Goal: Task Accomplishment & Management: Complete application form

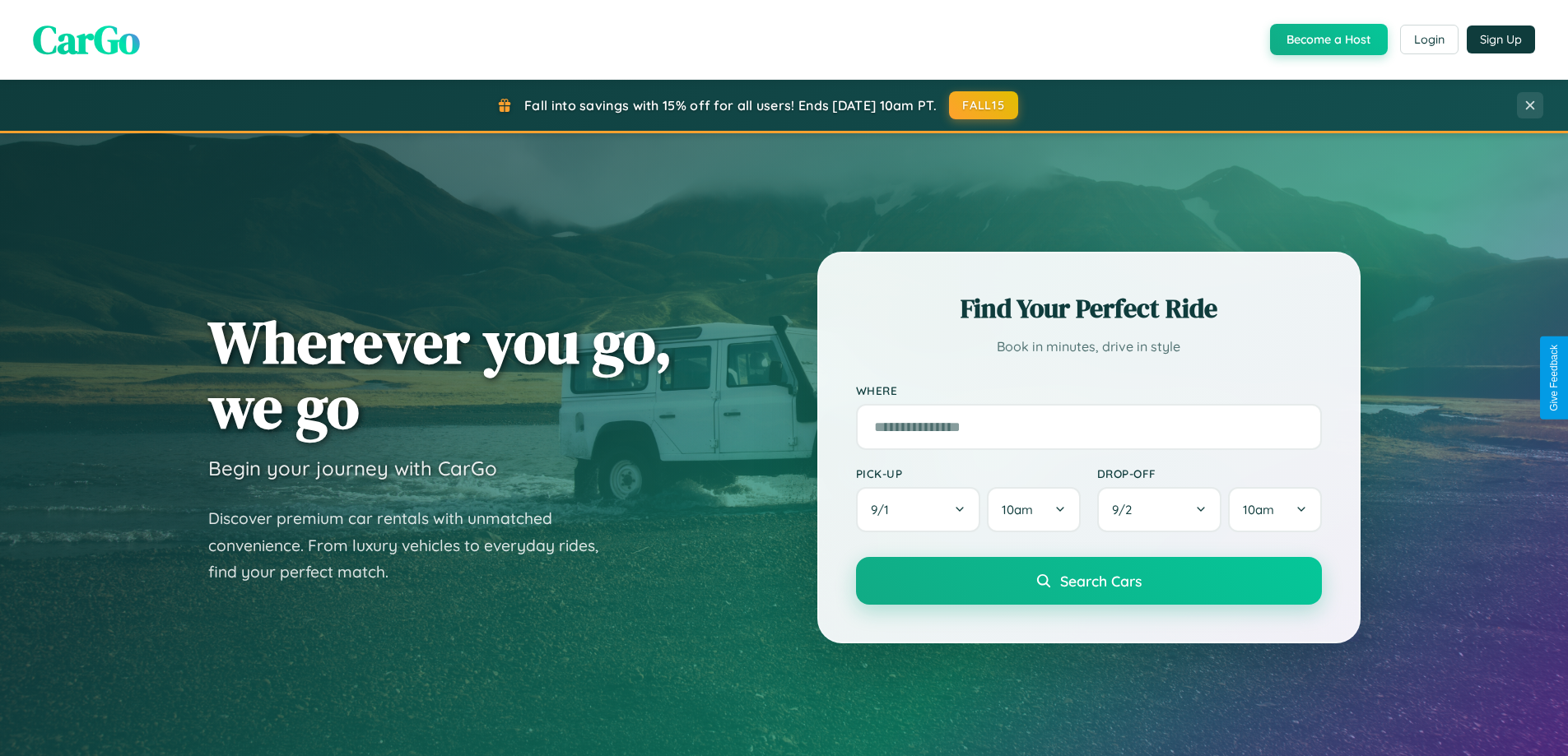
scroll to position [3166, 0]
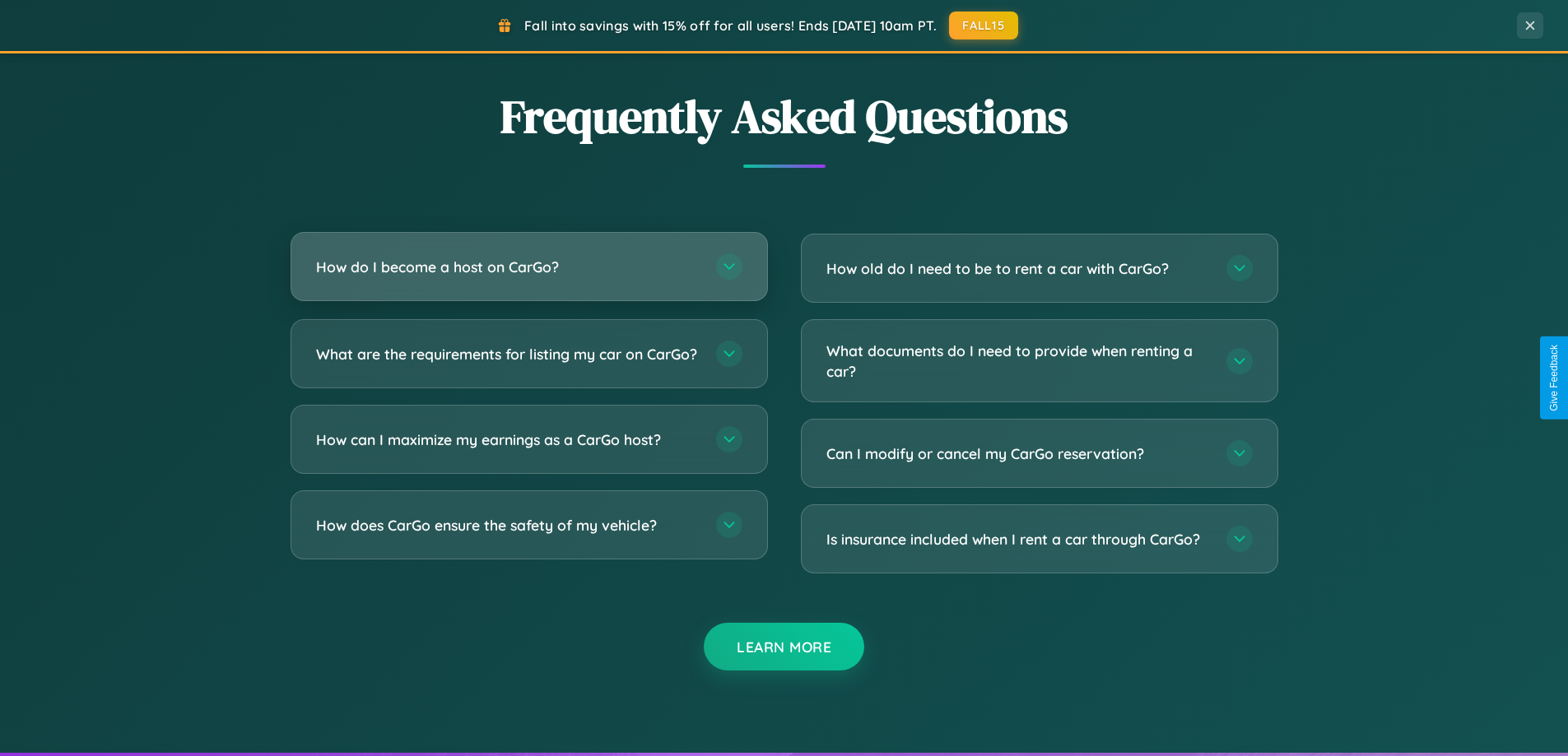
click at [528, 267] on h3 "How do I become a host on CarGo?" at bounding box center [508, 267] width 383 height 20
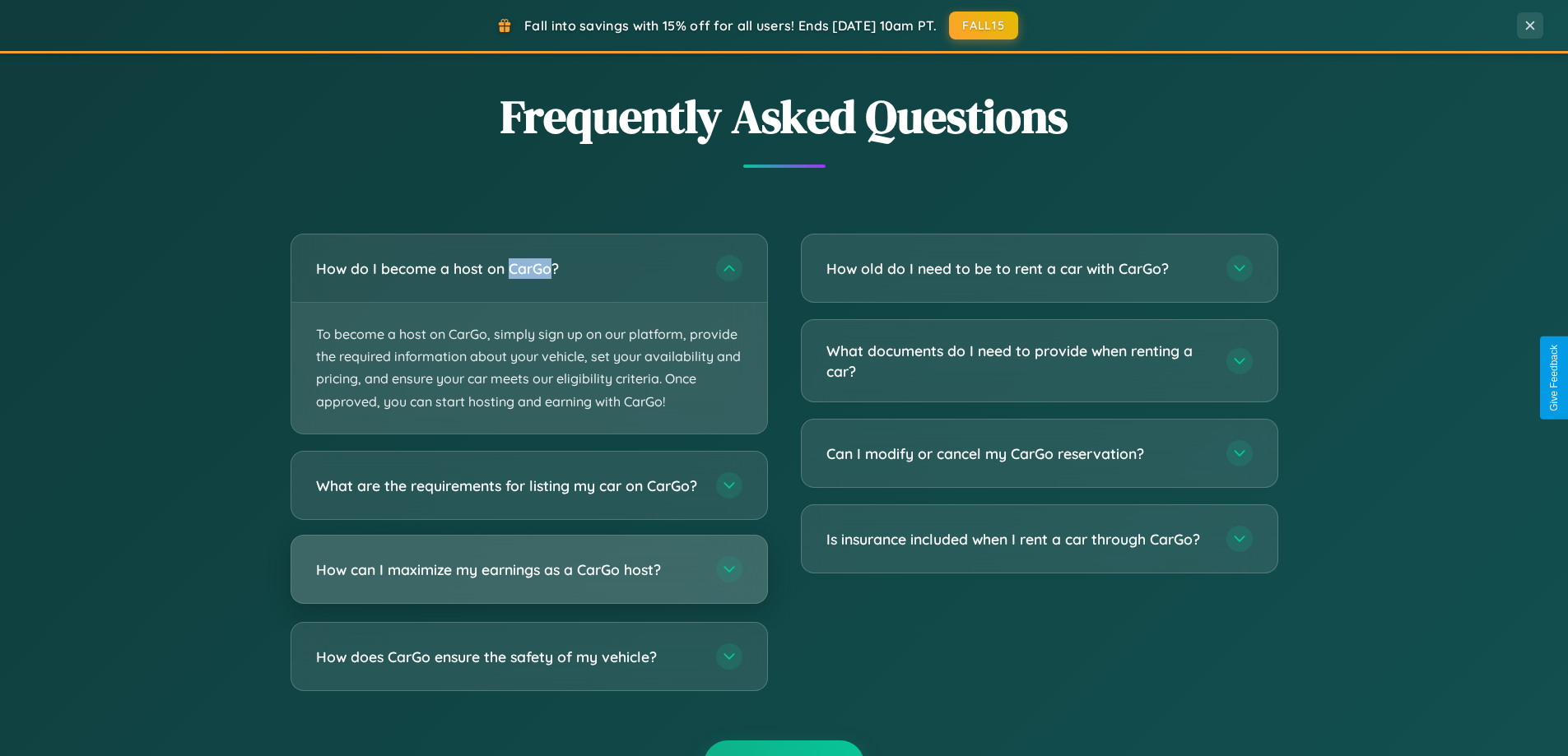
click at [528, 579] on h3 "How can I maximize my earnings as a CarGo host?" at bounding box center [508, 569] width 383 height 20
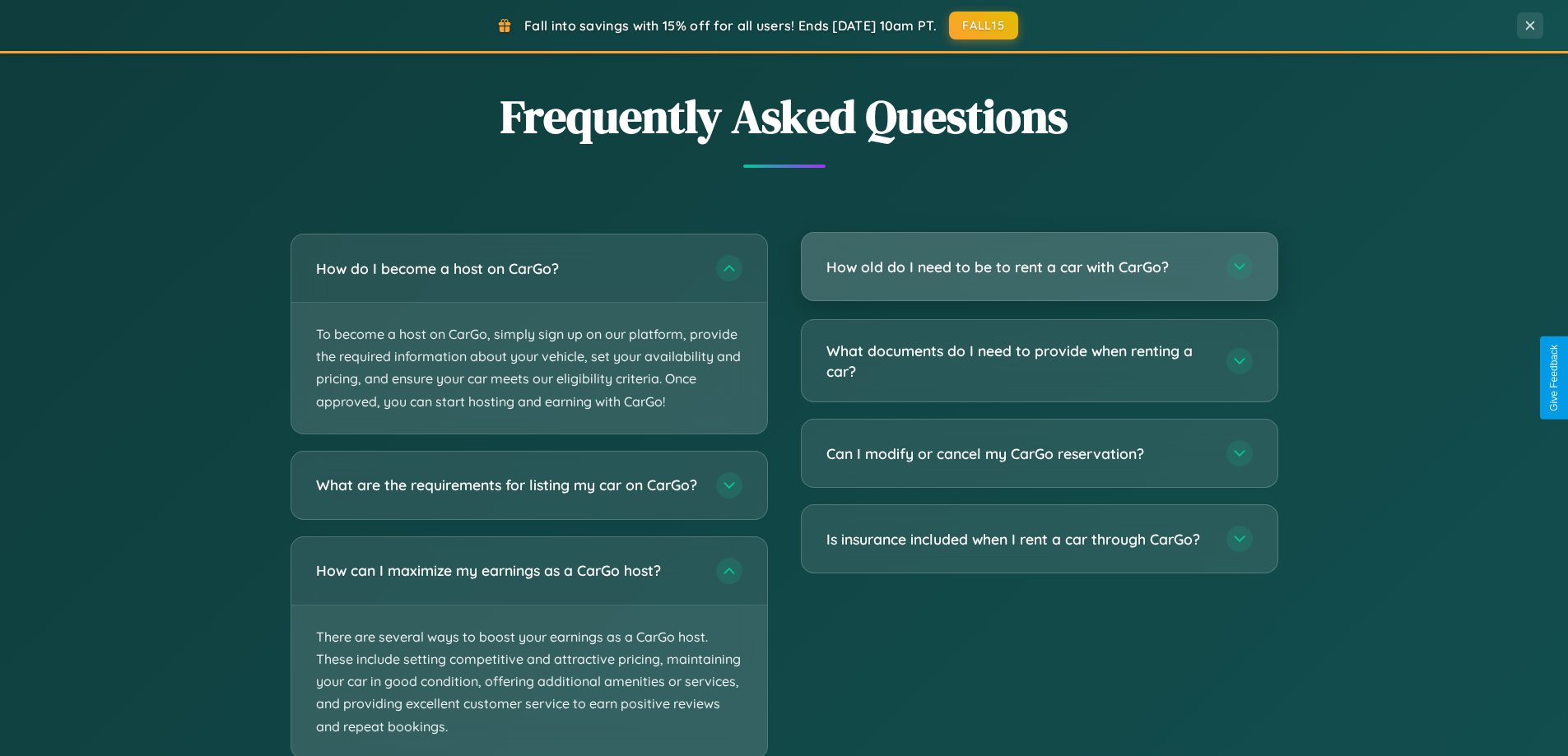
click at [1038, 268] on h3 "How old do I need to be to rent a car with CarGo?" at bounding box center [1018, 267] width 383 height 20
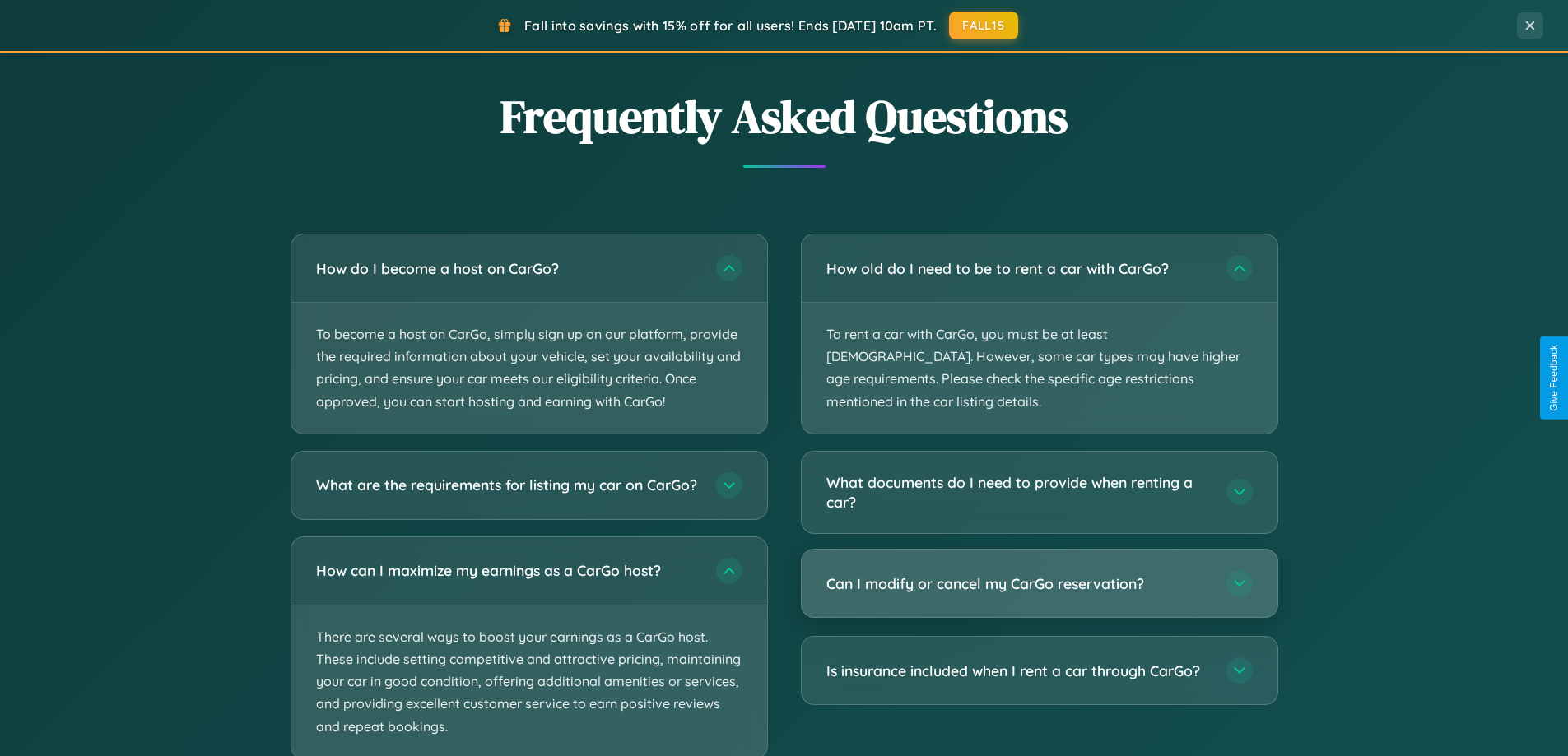
click at [1038, 573] on h3 "Can I modify or cancel my CarGo reservation?" at bounding box center [1018, 583] width 383 height 20
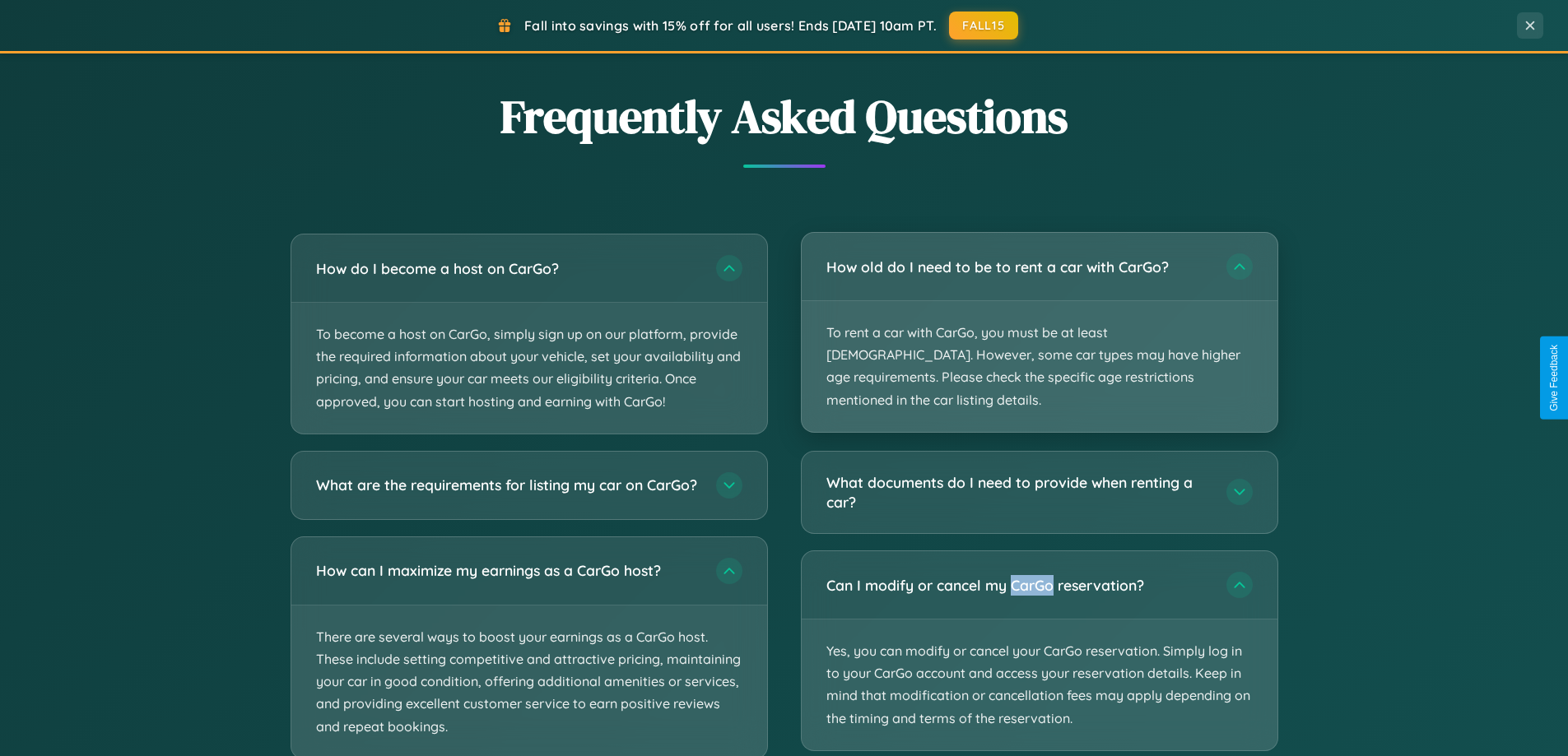
click at [1038, 321] on p "To rent a car with CarGo, you must be at least [DEMOGRAPHIC_DATA]. However, som…" at bounding box center [1039, 366] width 476 height 131
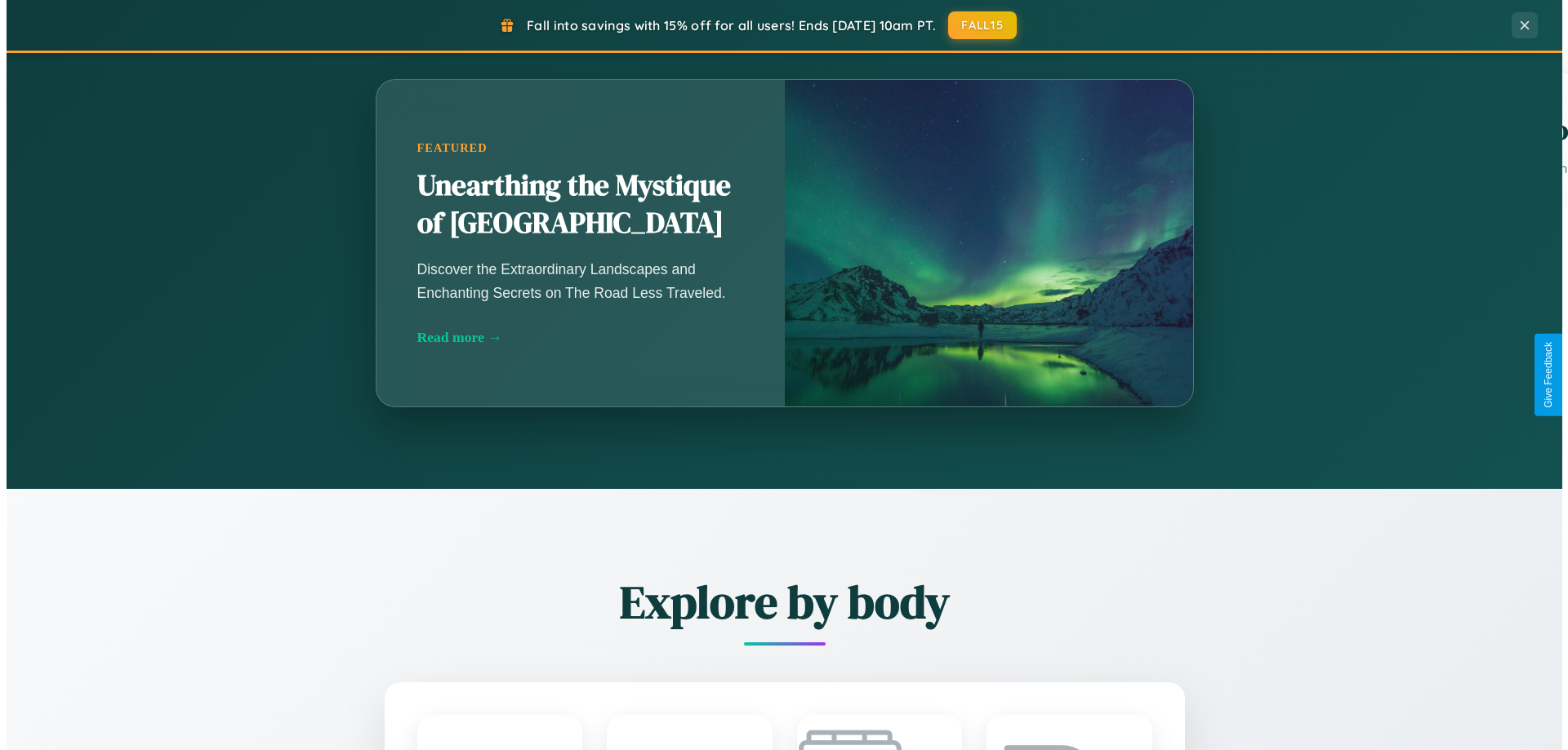
scroll to position [0, 0]
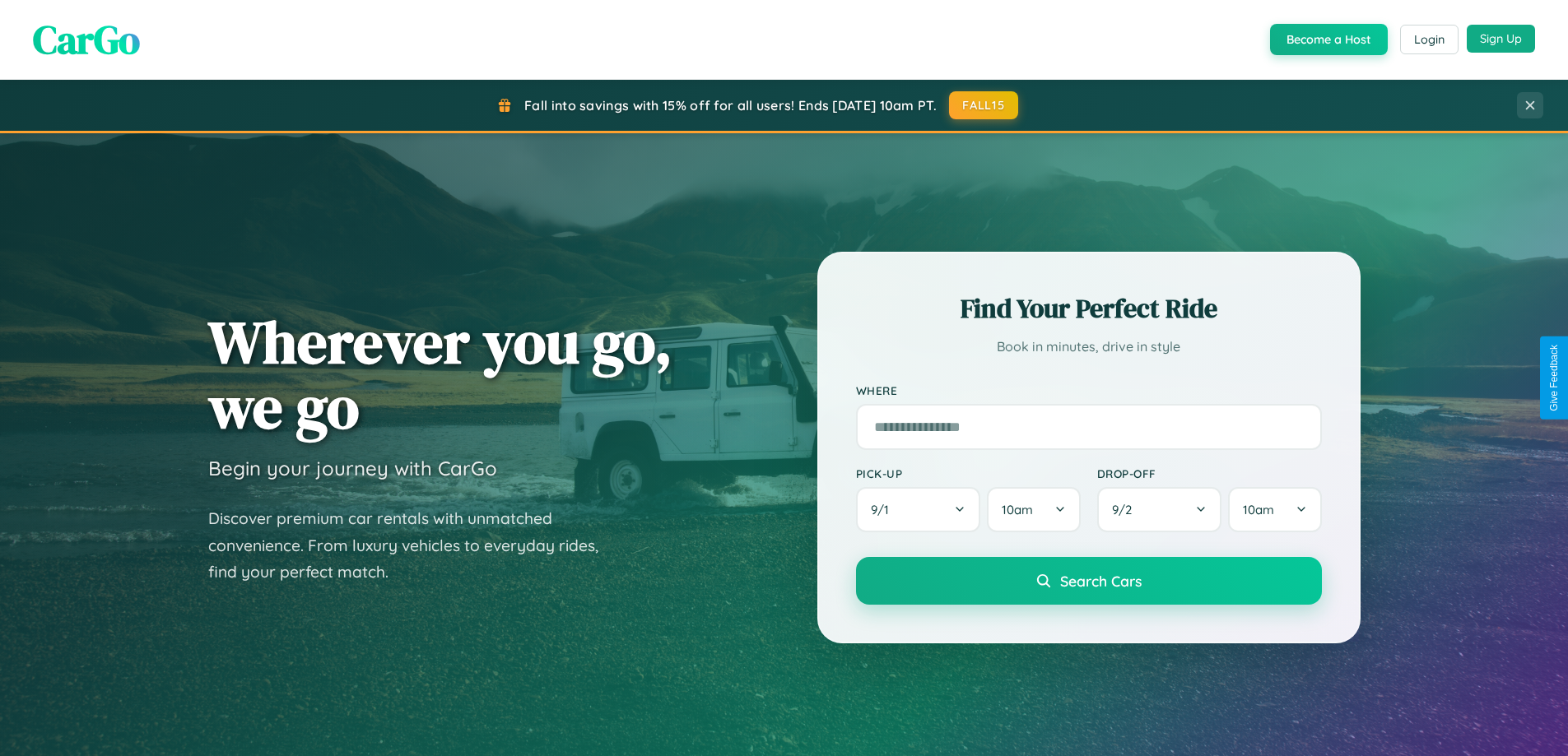
click at [1500, 39] on button "Sign Up" at bounding box center [1501, 39] width 69 height 28
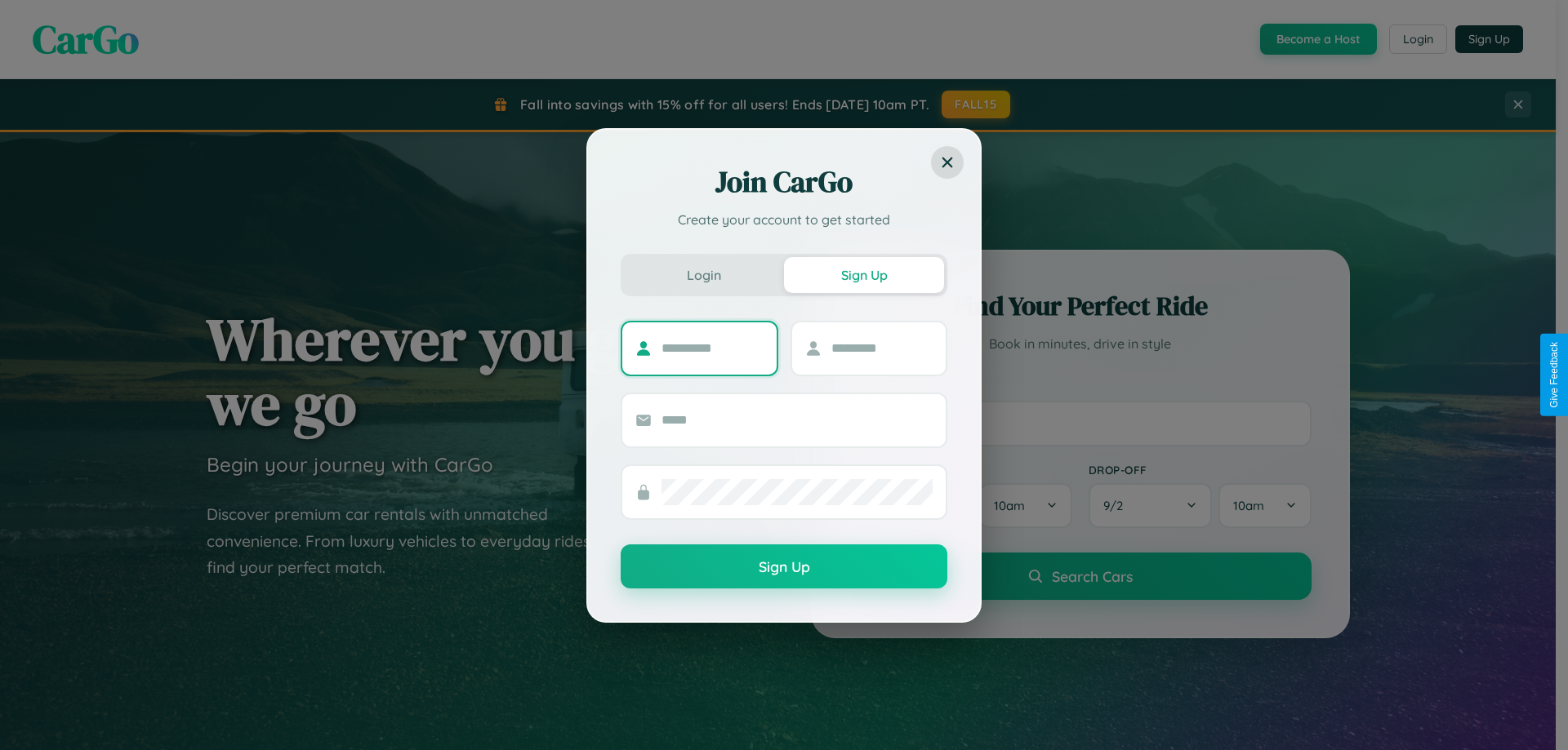
click at [712, 348] on input "text" at bounding box center [712, 349] width 102 height 26
type input "******"
click at [881, 348] on input "text" at bounding box center [882, 349] width 102 height 26
type input "********"
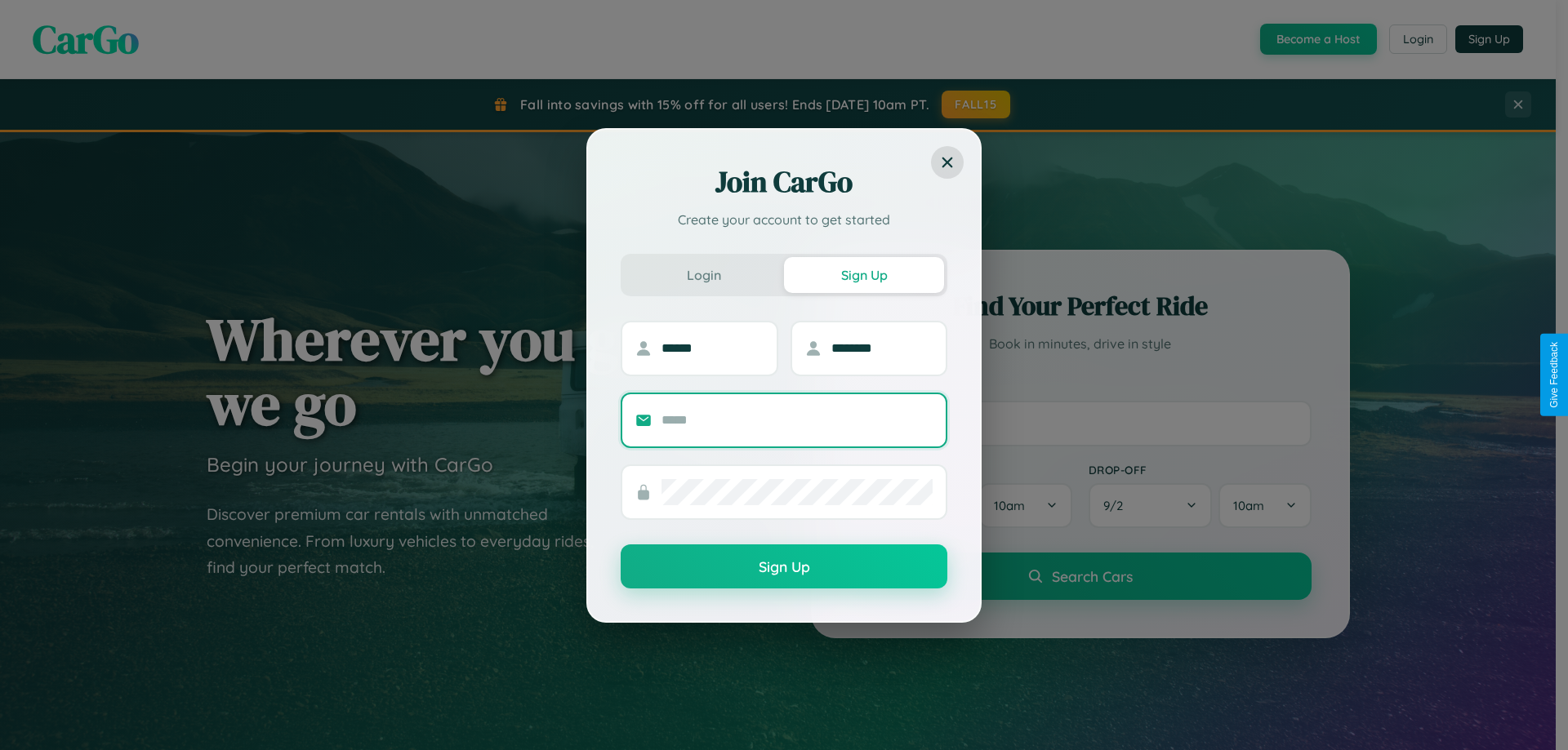
click at [797, 420] on input "text" at bounding box center [796, 421] width 271 height 26
type input "**********"
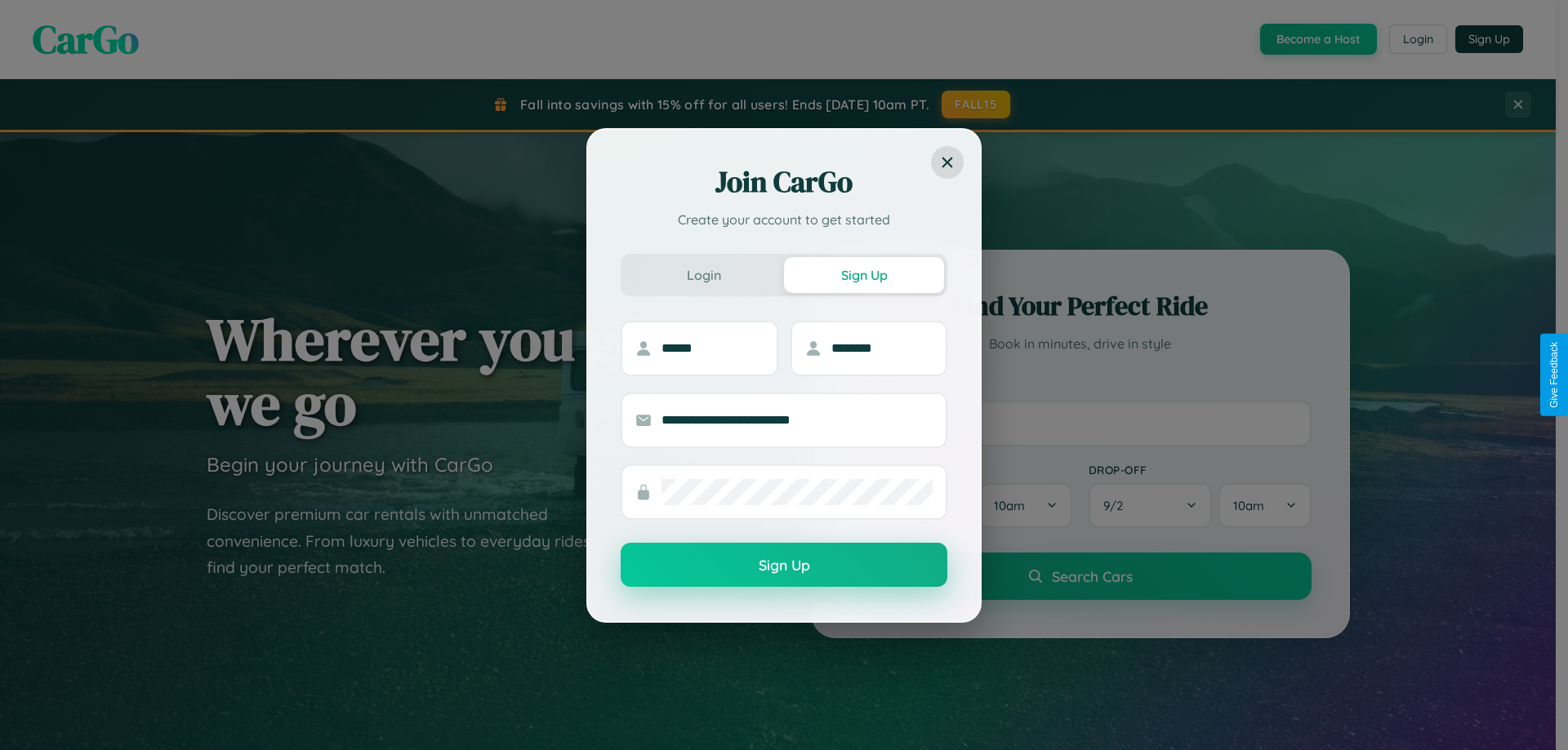
click at [784, 565] on button "Sign Up" at bounding box center [784, 565] width 327 height 44
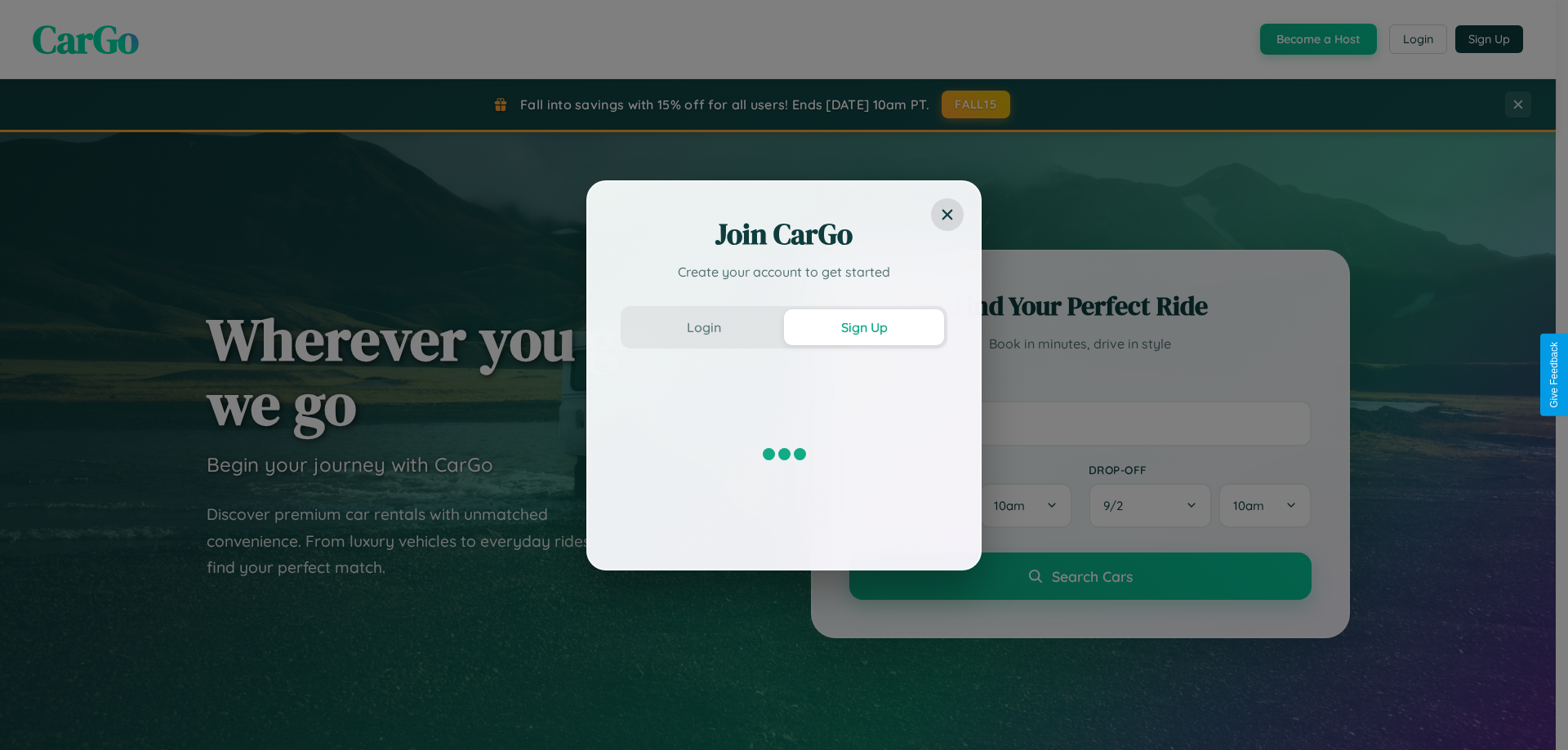
click at [1317, 40] on div "Join CarGo Create your account to get started Login Sign Up" at bounding box center [784, 375] width 1568 height 750
